Goal: Task Accomplishment & Management: Use online tool/utility

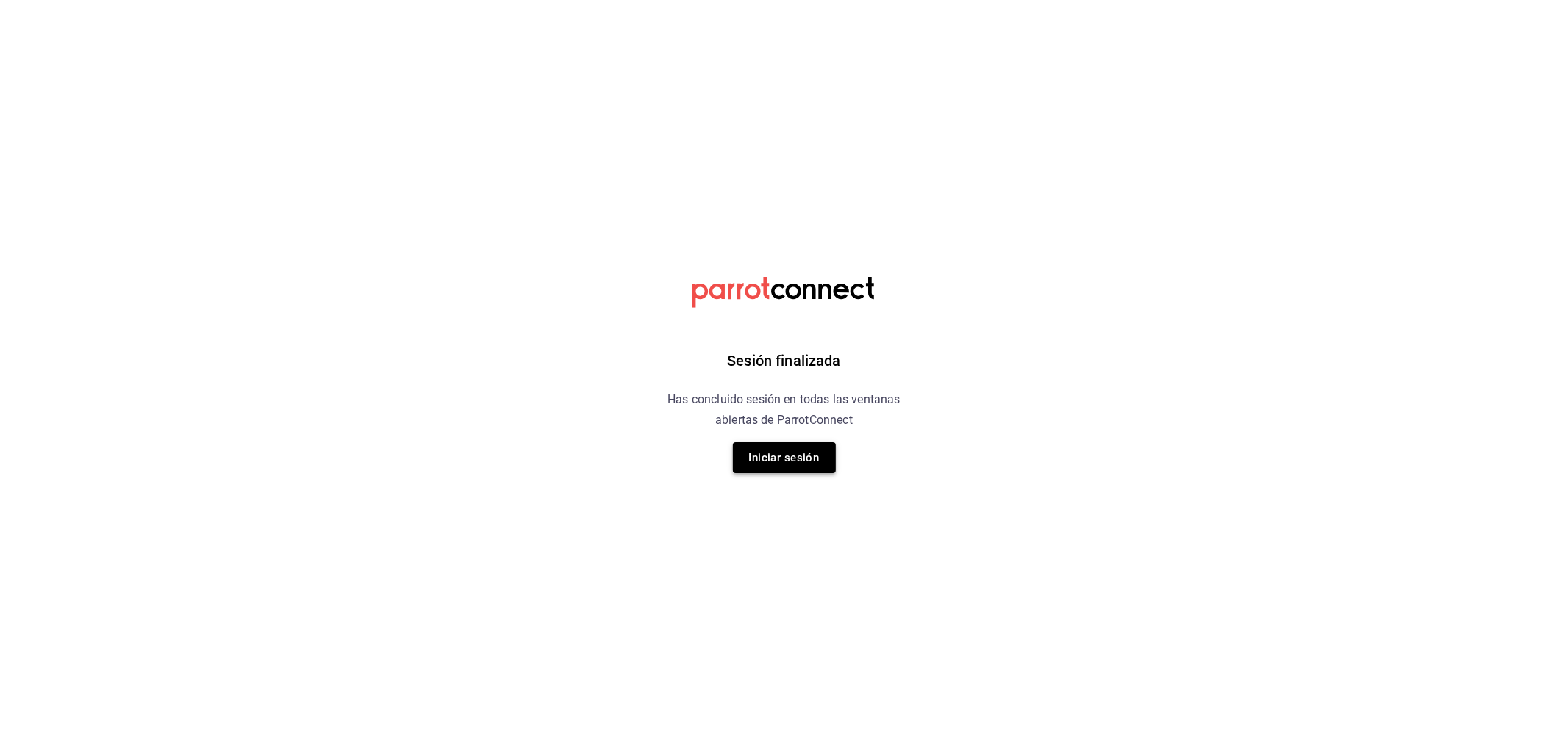
click at [814, 449] on button "Iniciar sesión" at bounding box center [784, 457] width 103 height 31
